Goal: Information Seeking & Learning: Learn about a topic

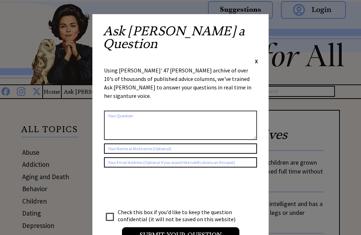
click at [256, 57] on span "X" at bounding box center [256, 60] width 3 height 7
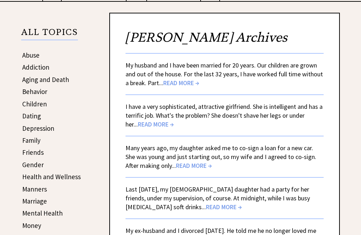
scroll to position [97, 0]
click at [24, 116] on link "Dating" at bounding box center [31, 115] width 19 height 8
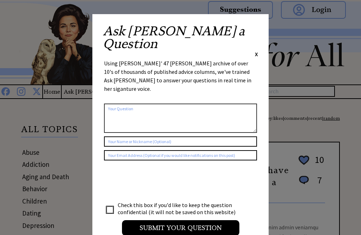
click at [257, 50] on span "X" at bounding box center [256, 53] width 3 height 7
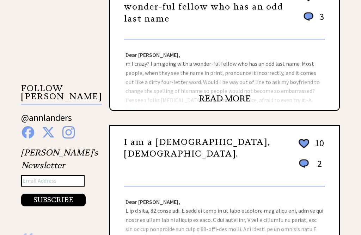
scroll to position [603, 0]
click at [214, 102] on link "READ MORE" at bounding box center [225, 98] width 52 height 11
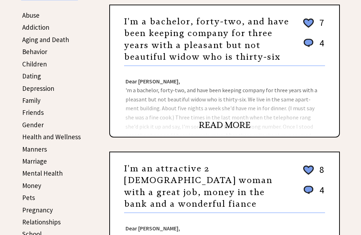
scroll to position [127, 0]
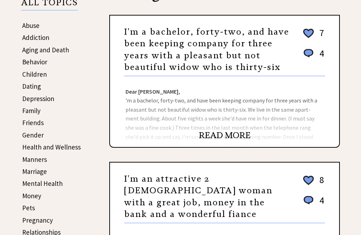
click at [217, 133] on link "READ MORE" at bounding box center [225, 135] width 52 height 11
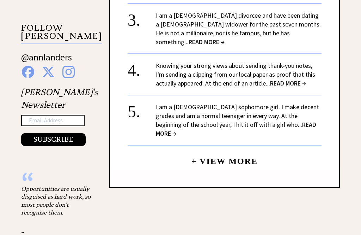
scroll to position [664, 0]
click at [205, 150] on link "+ View More" at bounding box center [224, 157] width 66 height 15
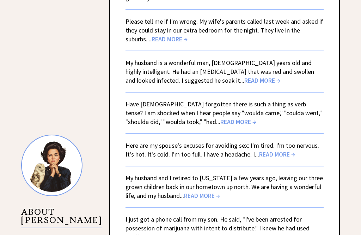
scroll to position [473, 0]
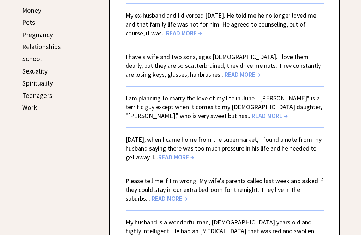
scroll to position [306, 0]
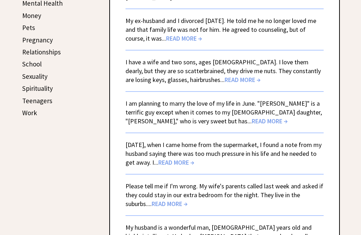
click at [194, 164] on span "READ MORE →" at bounding box center [176, 162] width 36 height 8
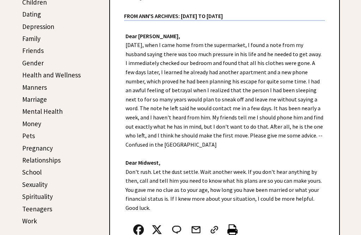
scroll to position [199, 0]
click at [30, 100] on link "Marriage" at bounding box center [34, 99] width 25 height 8
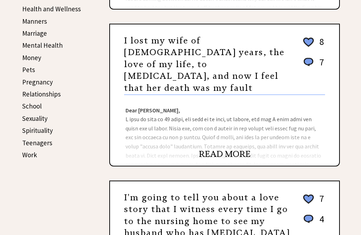
scroll to position [264, 0]
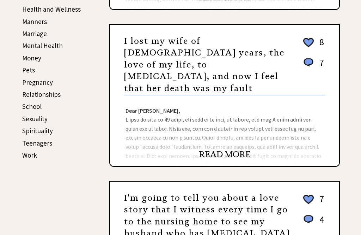
click at [218, 149] on link "READ MORE" at bounding box center [225, 154] width 52 height 11
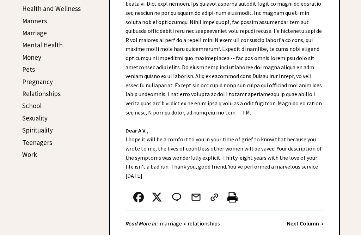
scroll to position [265, 0]
click strong "Next Column →"
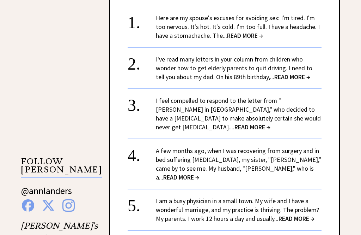
scroll to position [554, 0]
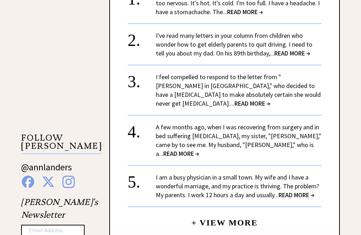
click at [218, 212] on link "+ View More" at bounding box center [224, 219] width 66 height 15
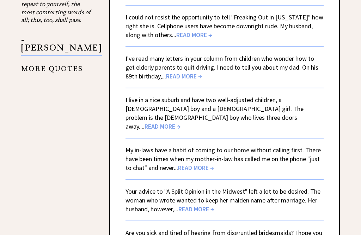
scroll to position [1342, 0]
